Goal: Find specific page/section: Find specific page/section

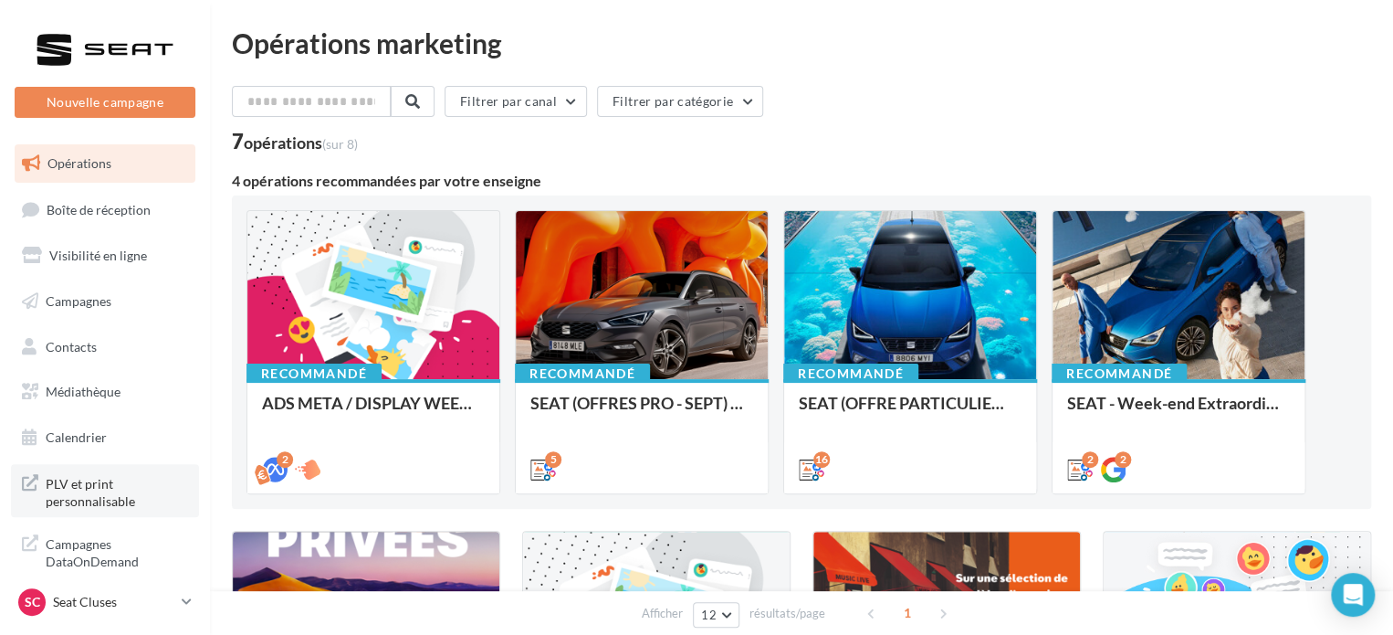
click at [126, 477] on span "PLV et print personnalisable" at bounding box center [117, 490] width 142 height 39
click at [131, 616] on link "SC Seat Cluses SEAT-SCIONZIER" at bounding box center [105, 601] width 181 height 35
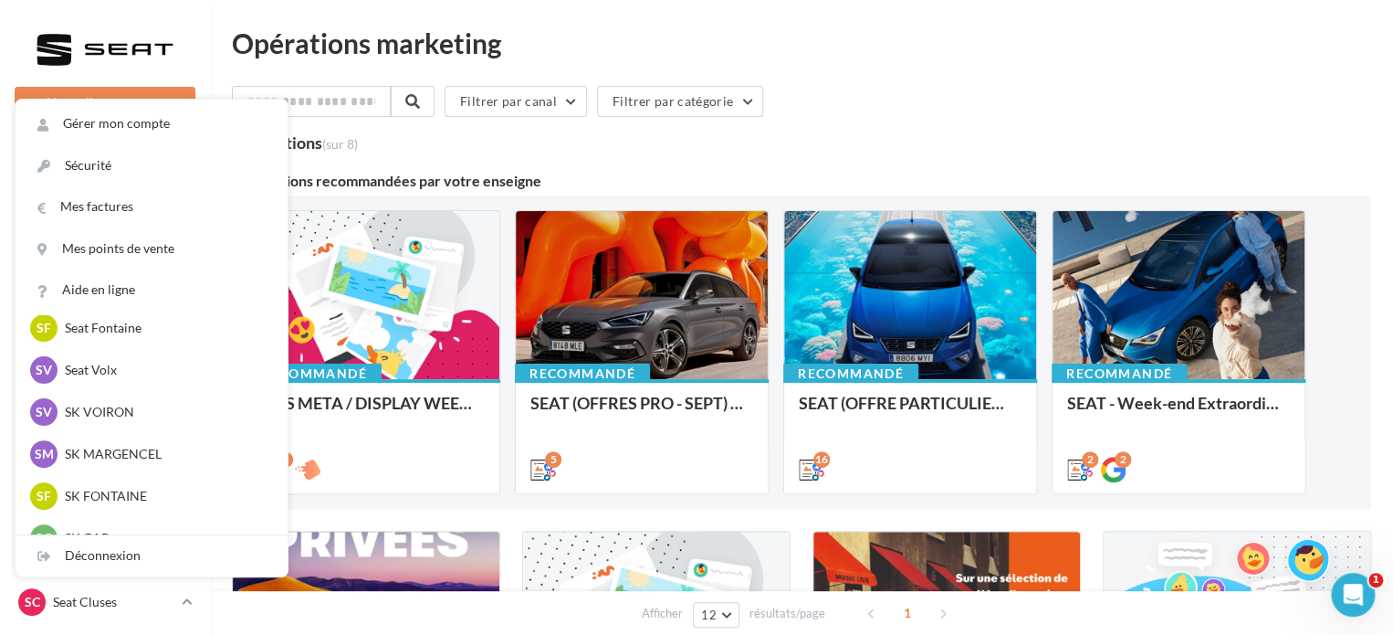
scroll to position [624, 0]
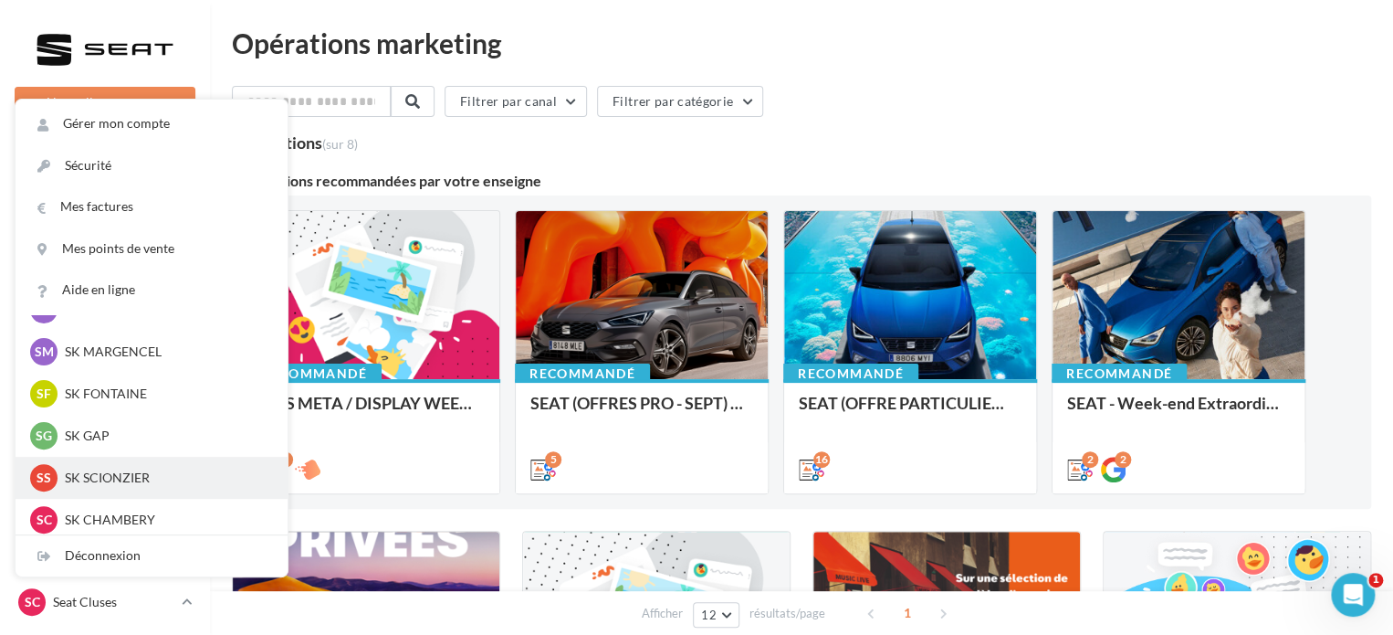
click at [128, 478] on p "SK SCIONZIER" at bounding box center [165, 477] width 201 height 18
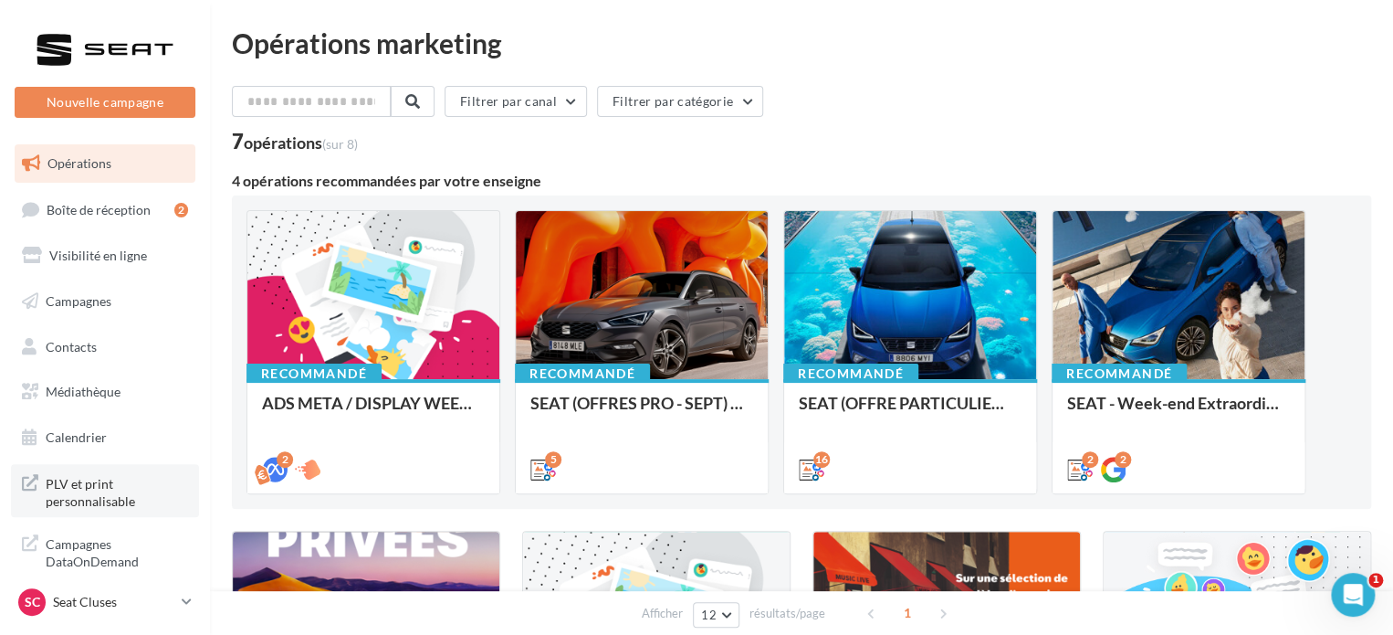
click at [112, 485] on span "PLV et print personnalisable" at bounding box center [117, 490] width 142 height 39
click at [100, 593] on p "Seat Cluses" at bounding box center [113, 602] width 121 height 18
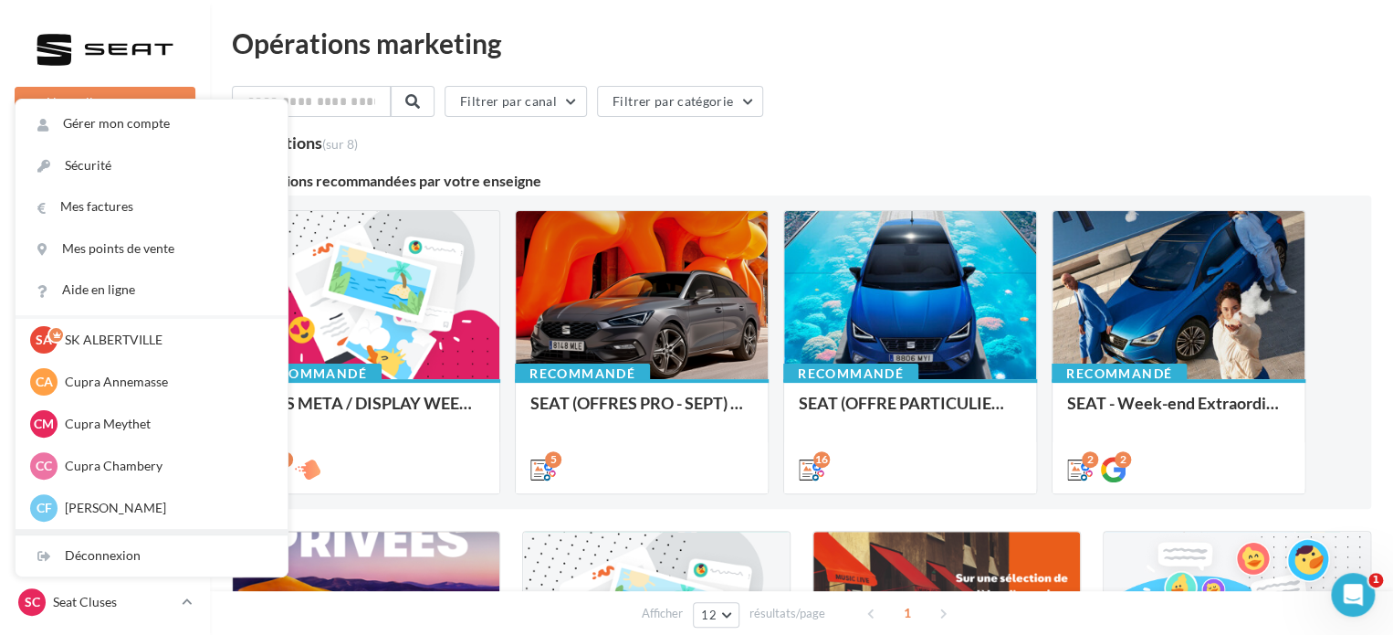
scroll to position [91, 0]
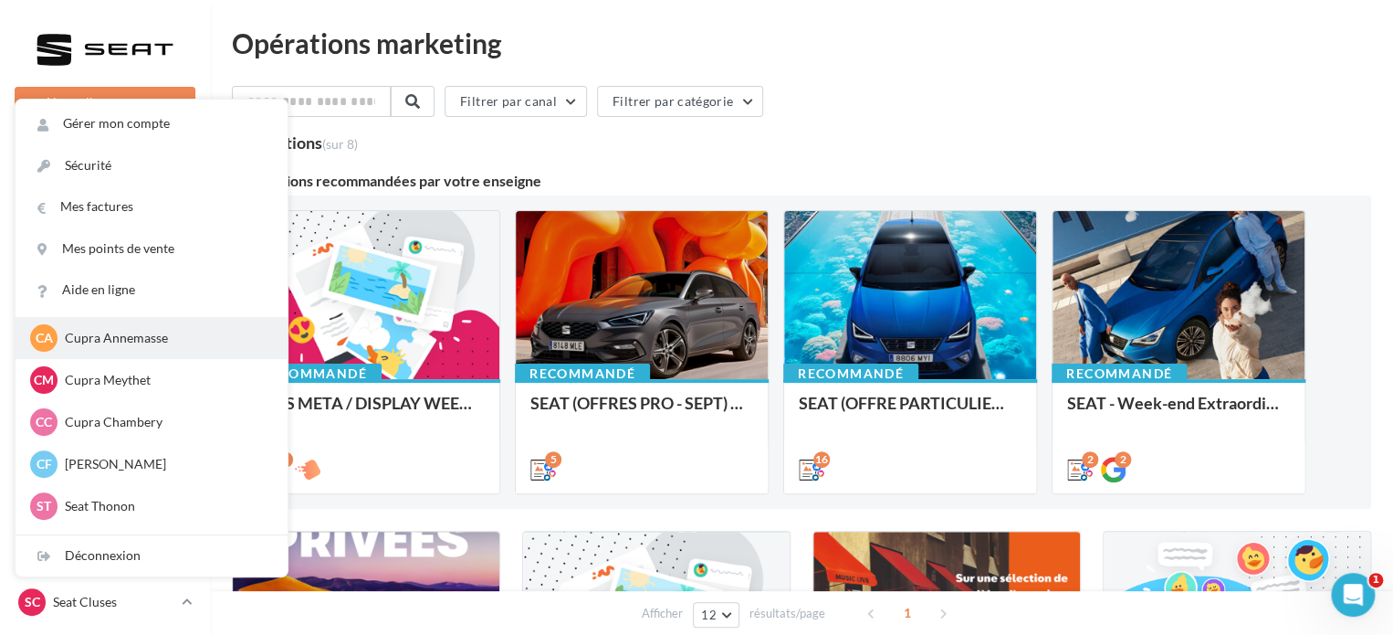
click at [157, 338] on p "Cupra Annemasse" at bounding box center [165, 338] width 201 height 18
